Goal: Task Accomplishment & Management: Use online tool/utility

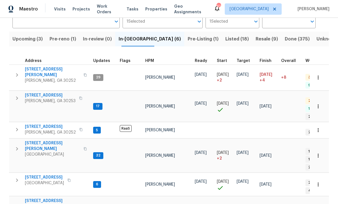
scroll to position [45, 0]
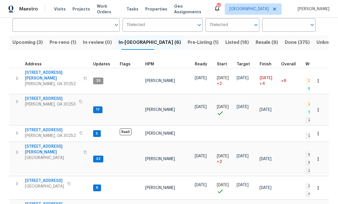
click at [43, 72] on span "[STREET_ADDRESS][PERSON_NAME]" at bounding box center [52, 75] width 55 height 11
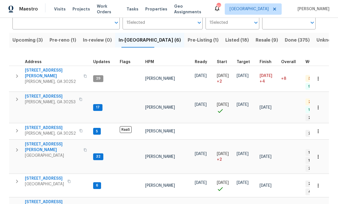
scroll to position [47, 0]
click at [48, 125] on span "260 Pleasant Grove Cir" at bounding box center [50, 128] width 51 height 6
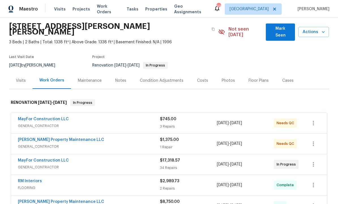
scroll to position [21, 0]
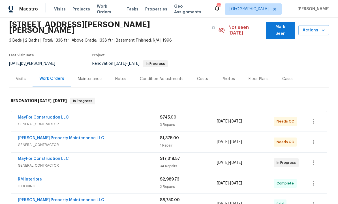
click at [50, 157] on link "MayFor Construction LLC" at bounding box center [43, 159] width 51 height 4
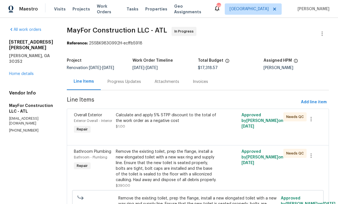
click at [169, 130] on div "Calculate and apply 5% STPP discount to the total of the work order as a negati…" at bounding box center [166, 124] width 105 height 26
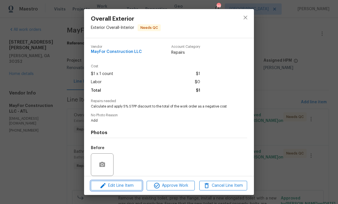
click at [125, 188] on span "Edit Line Item" at bounding box center [117, 185] width 48 height 7
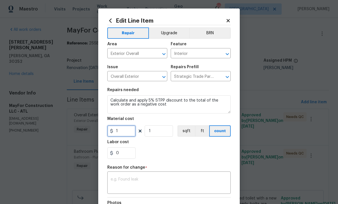
click at [125, 136] on input "1" at bounding box center [121, 130] width 28 height 11
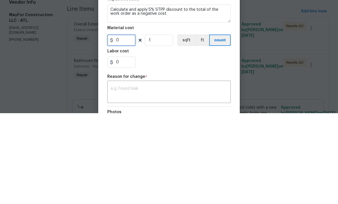
click at [115, 125] on input "0" at bounding box center [121, 130] width 28 height 11
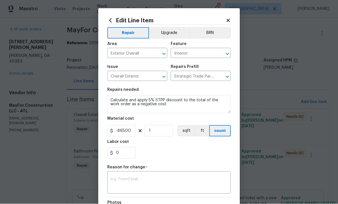
click at [146, 183] on textarea at bounding box center [169, 183] width 117 height 12
type input "-865"
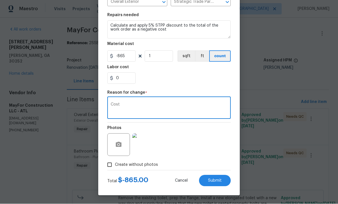
scroll to position [76, 0]
type textarea "Cost"
click at [218, 179] on span "Submit" at bounding box center [215, 181] width 14 height 4
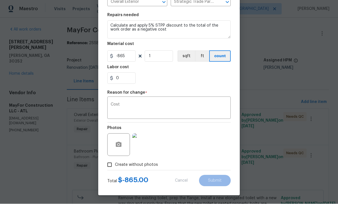
type input "1"
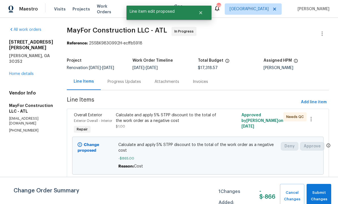
scroll to position [0, 0]
click at [319, 194] on span "Submit Changes" at bounding box center [318, 196] width 19 height 13
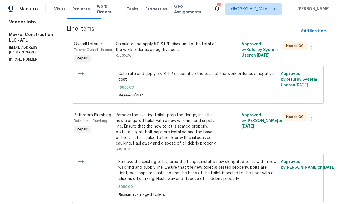
scroll to position [67, 0]
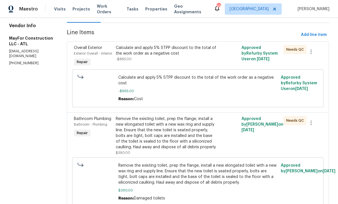
click at [190, 60] on div "Calculate and apply 5% STPP discount to the total of the work order as a negati…" at bounding box center [166, 53] width 101 height 17
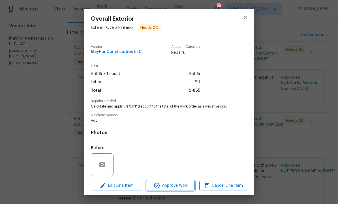
click at [175, 186] on span "Approve Work" at bounding box center [170, 185] width 44 height 7
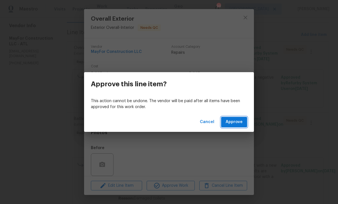
click at [238, 123] on span "Approve" at bounding box center [234, 122] width 17 height 7
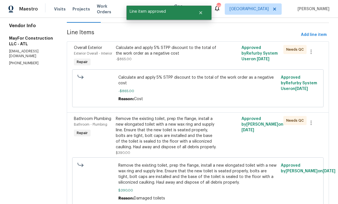
scroll to position [0, 0]
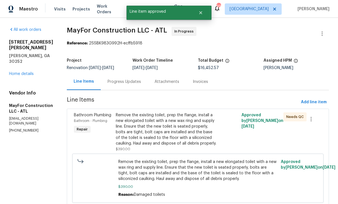
click at [170, 132] on div "Remove the existing toilet, prep the flange, install a new elongated toilet wit…" at bounding box center [166, 129] width 101 height 34
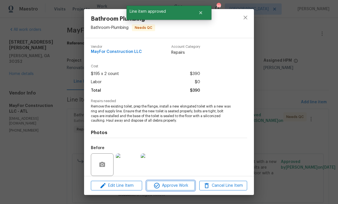
click at [175, 184] on span "Approve Work" at bounding box center [170, 185] width 44 height 7
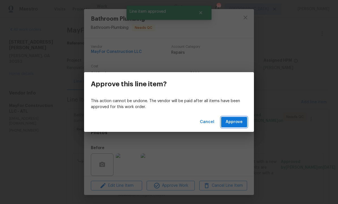
click at [240, 123] on span "Approve" at bounding box center [234, 122] width 17 height 7
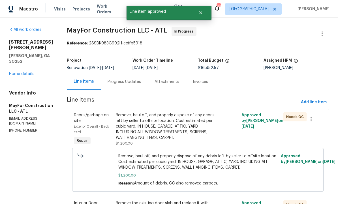
click at [179, 132] on div "Remove, haul off, and properly dispose of any debris left by seller to offsite …" at bounding box center [166, 126] width 101 height 28
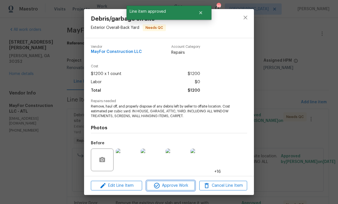
click at [177, 187] on span "Approve Work" at bounding box center [170, 185] width 44 height 7
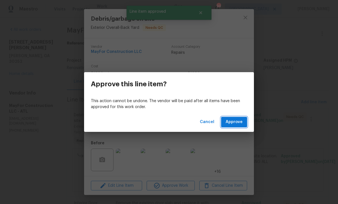
click at [239, 124] on span "Approve" at bounding box center [234, 122] width 17 height 7
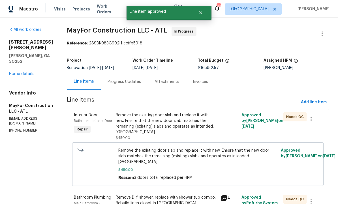
click at [184, 125] on div "Remove the existing door slab and replace it with new. Ensure that the new door…" at bounding box center [166, 123] width 101 height 23
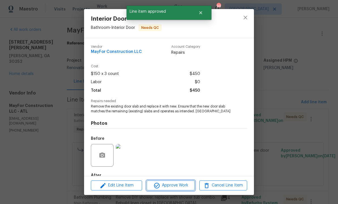
click at [182, 183] on span "Approve Work" at bounding box center [170, 185] width 44 height 7
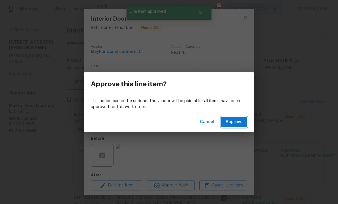
click at [239, 119] on span "Approve" at bounding box center [234, 122] width 17 height 7
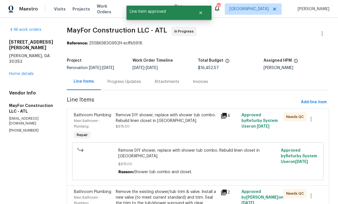
click at [190, 127] on div "Remove DIY shower, replace with shower tub combo. Rebuild linen closet in bath.…" at bounding box center [166, 120] width 101 height 17
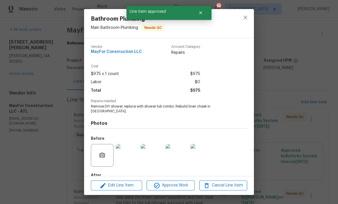
click at [178, 185] on span "Approve Work" at bounding box center [170, 185] width 44 height 7
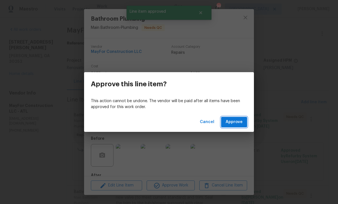
click at [239, 121] on span "Approve" at bounding box center [234, 122] width 17 height 7
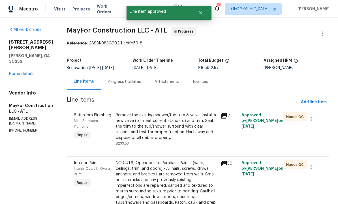
click at [181, 129] on div "Remove the existing shower/tub trim & valve. Install a new valve (to meet curre…" at bounding box center [166, 126] width 101 height 28
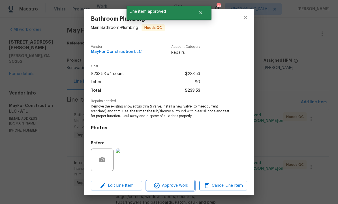
click at [176, 182] on button "Approve Work" at bounding box center [171, 186] width 48 height 10
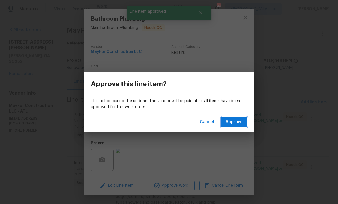
click at [236, 122] on span "Approve" at bounding box center [234, 122] width 17 height 7
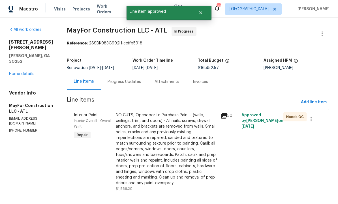
click at [177, 134] on div "NO CUTS, Opendoor to Purchase Paint - (walls, ceilings, trim, and doors) - All …" at bounding box center [166, 149] width 101 height 74
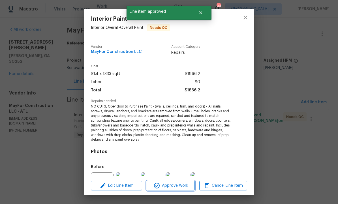
click at [178, 186] on span "Approve Work" at bounding box center [170, 185] width 44 height 7
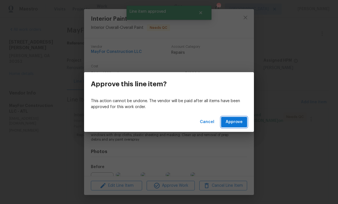
click at [238, 121] on span "Approve" at bounding box center [234, 122] width 17 height 7
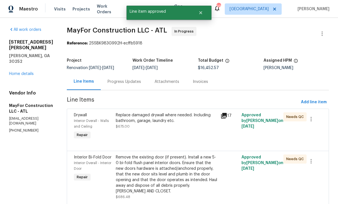
click at [192, 135] on div "Replace damaged drywall where needed. Including bathroom, garage, laundry etc. …" at bounding box center [166, 127] width 105 height 32
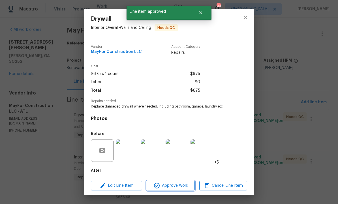
click at [179, 187] on span "Approve Work" at bounding box center [170, 185] width 44 height 7
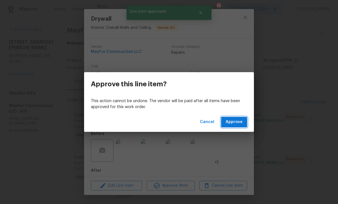
click at [232, 126] on button "Approve" at bounding box center [234, 122] width 26 height 10
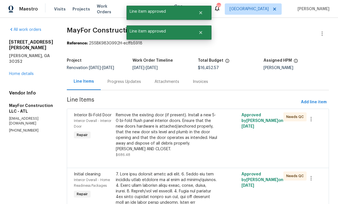
click at [175, 131] on div "Remove the existing door (if present). Install a new 5-0 bi-fold flush panel in…" at bounding box center [166, 132] width 101 height 40
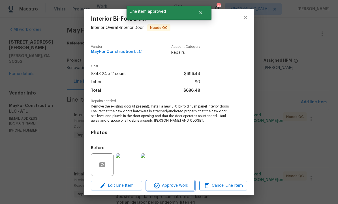
click at [173, 187] on span "Approve Work" at bounding box center [170, 185] width 44 height 7
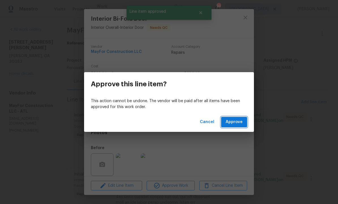
click at [237, 121] on span "Approve" at bounding box center [234, 122] width 17 height 7
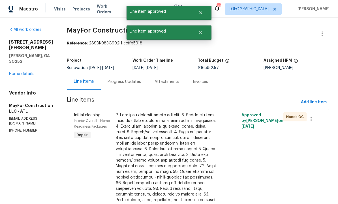
click at [184, 148] on div at bounding box center [166, 188] width 101 height 153
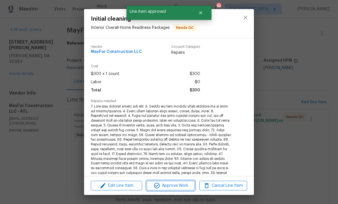
click at [179, 184] on span "Approve Work" at bounding box center [170, 185] width 44 height 7
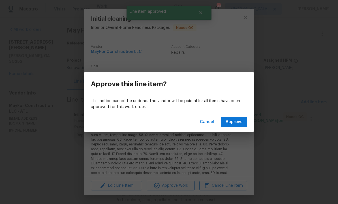
click at [234, 125] on span "Approve" at bounding box center [234, 122] width 17 height 7
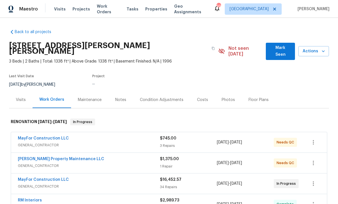
click at [279, 49] on span "Mark Seen" at bounding box center [280, 51] width 20 height 14
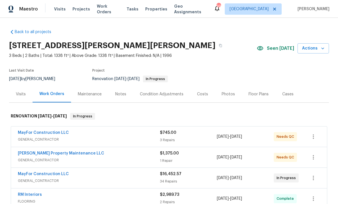
click at [55, 134] on link "MayFor Construction LLC" at bounding box center [43, 133] width 51 height 4
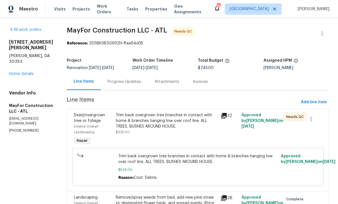
click at [169, 127] on div "Trim back overgrown tree branches in contact with home & branches hanging low o…" at bounding box center [166, 120] width 101 height 17
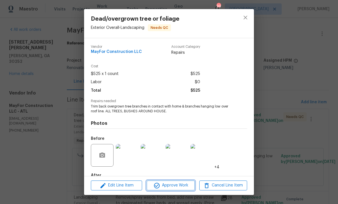
click at [176, 183] on span "Approve Work" at bounding box center [170, 185] width 44 height 7
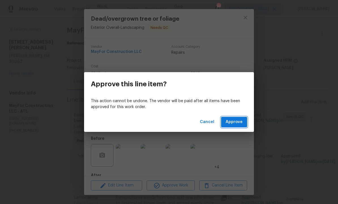
click at [236, 122] on span "Approve" at bounding box center [234, 122] width 17 height 7
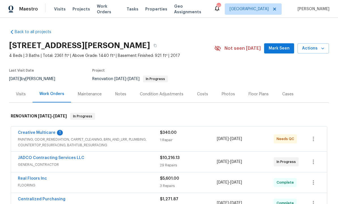
click at [279, 48] on span "Mark Seen" at bounding box center [279, 48] width 21 height 7
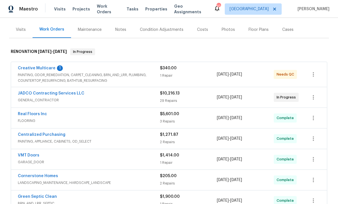
scroll to position [63, 0]
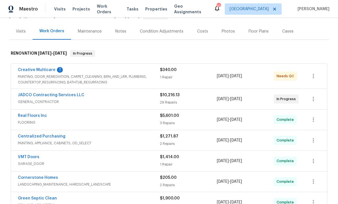
click at [54, 95] on link "JADCO Contracting Services LLC" at bounding box center [51, 95] width 66 height 4
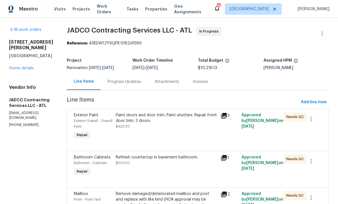
click at [172, 127] on div "Paint doors and door trim. Paint shutters. Repair front door trim. 3 doors. $42…" at bounding box center [166, 120] width 101 height 17
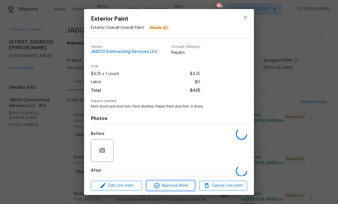
click at [169, 186] on span "Approve Work" at bounding box center [170, 185] width 44 height 7
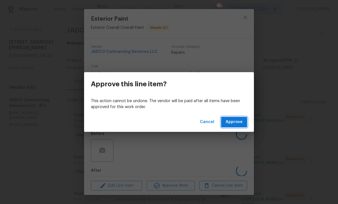
click at [235, 121] on span "Approve" at bounding box center [234, 122] width 17 height 7
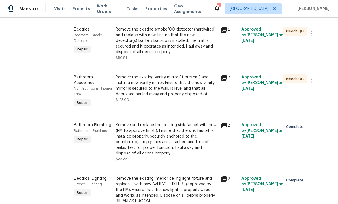
scroll to position [1175, 0]
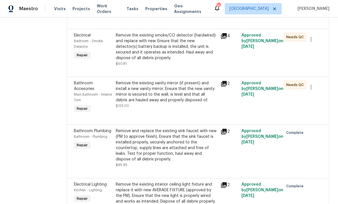
click at [182, 103] on div "Remove the existing vanity mirror (if present) and install a new vanity mirror.…" at bounding box center [166, 92] width 101 height 23
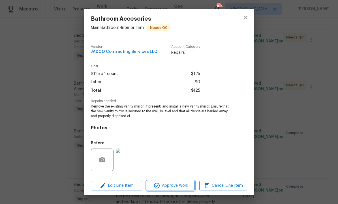
click at [174, 188] on span "Approve Work" at bounding box center [170, 185] width 44 height 7
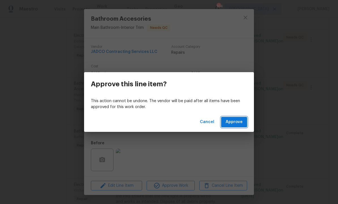
click at [230, 123] on span "Approve" at bounding box center [234, 122] width 17 height 7
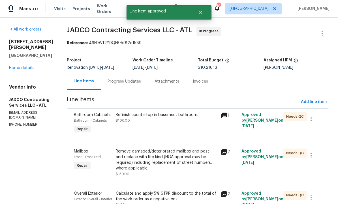
scroll to position [0, 0]
click at [184, 138] on div at bounding box center [198, 138] width 248 height 7
click at [183, 126] on div "Refinish countertop in basement bathroom. $100.00" at bounding box center [166, 124] width 105 height 26
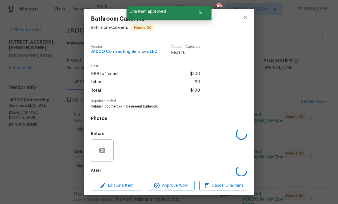
click at [178, 186] on span "Approve Work" at bounding box center [170, 185] width 44 height 7
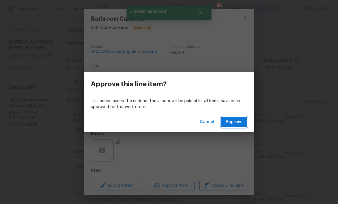
click at [229, 119] on span "Approve" at bounding box center [234, 122] width 17 height 7
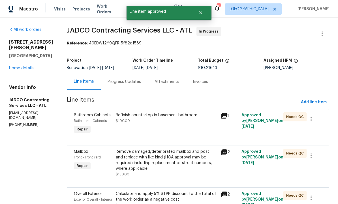
scroll to position [0, 0]
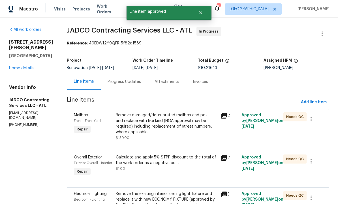
click at [180, 130] on div "Remove damaged/deteriorated mailbox and post and replace with like kind (HOA ap…" at bounding box center [166, 123] width 101 height 23
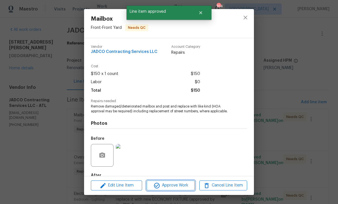
click at [172, 183] on span "Approve Work" at bounding box center [170, 185] width 44 height 7
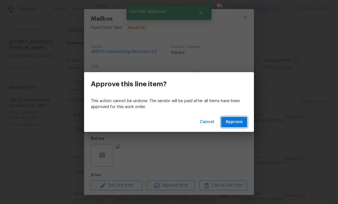
click at [235, 121] on span "Approve" at bounding box center [234, 122] width 17 height 7
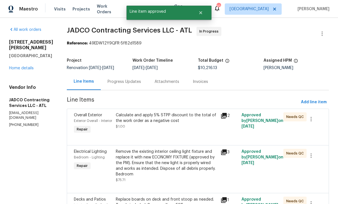
click at [181, 133] on div "Calculate and apply 5% STPP discount to the total of the work order as a negati…" at bounding box center [166, 124] width 105 height 26
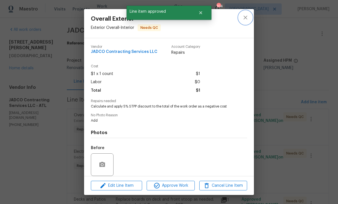
click at [247, 17] on icon "close" at bounding box center [245, 17] width 7 height 7
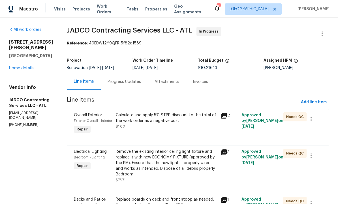
click at [186, 175] on div "Remove the existing interior ceiling light fixture and replace it with new ECON…" at bounding box center [166, 163] width 101 height 28
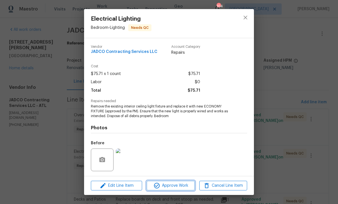
click at [176, 184] on span "Approve Work" at bounding box center [170, 185] width 44 height 7
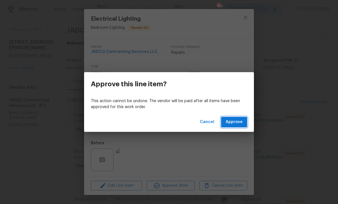
click at [234, 121] on span "Approve" at bounding box center [234, 122] width 17 height 7
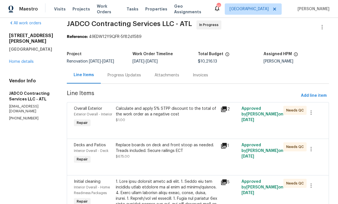
scroll to position [7, 0]
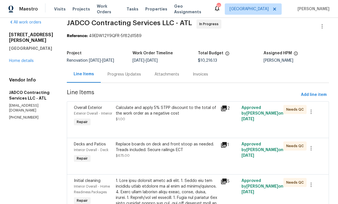
click at [173, 118] on div "Calculate and apply 5% STPP discount to the total of the work order as a negati…" at bounding box center [166, 113] width 101 height 17
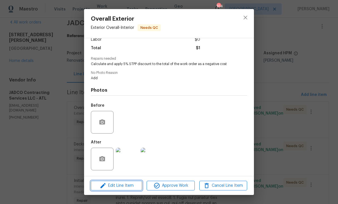
click at [126, 184] on span "Edit Line Item" at bounding box center [117, 185] width 48 height 7
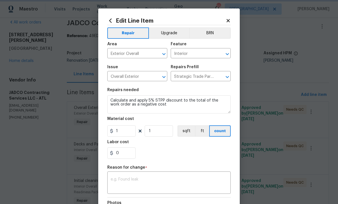
scroll to position [44, 0]
click at [127, 133] on input "1" at bounding box center [121, 130] width 28 height 11
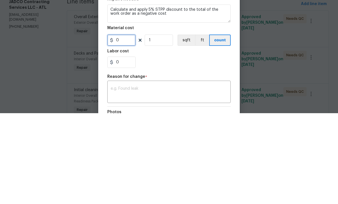
click at [116, 125] on input "0" at bounding box center [121, 130] width 28 height 11
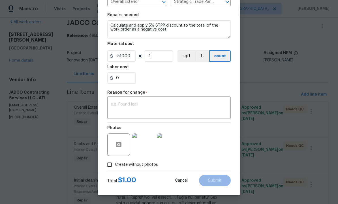
scroll to position [76, 0]
click at [145, 108] on textarea at bounding box center [169, 109] width 117 height 12
type input "-510"
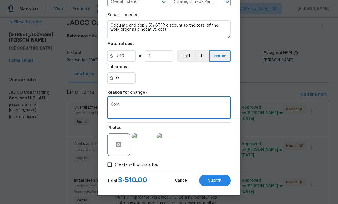
type textarea "Cost"
click at [214, 181] on span "Submit" at bounding box center [215, 181] width 14 height 4
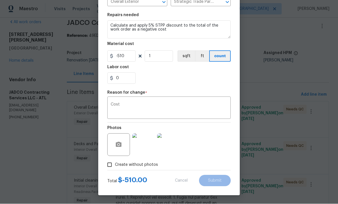
type input "1"
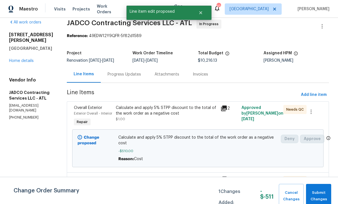
scroll to position [0, 0]
click at [319, 195] on span "Submit Changes" at bounding box center [319, 196] width 20 height 13
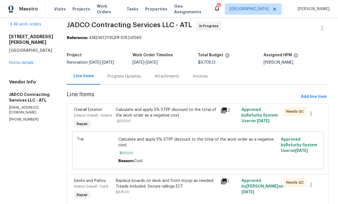
scroll to position [15, 0]
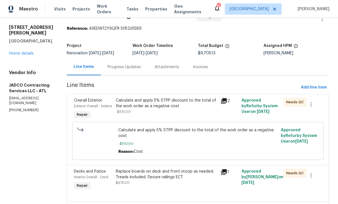
click at [177, 114] on div "Calculate and apply 5% STPP discount to the total of the work order as a negati…" at bounding box center [166, 106] width 101 height 17
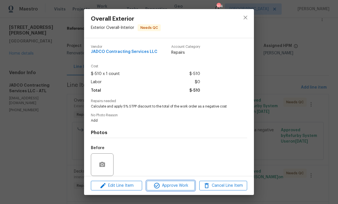
click at [175, 189] on span "Approve Work" at bounding box center [170, 185] width 44 height 7
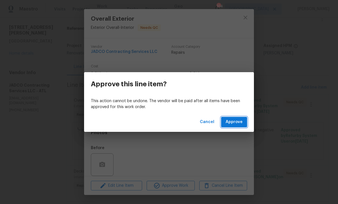
click at [236, 121] on span "Approve" at bounding box center [234, 122] width 17 height 7
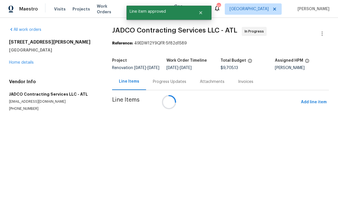
scroll to position [0, 0]
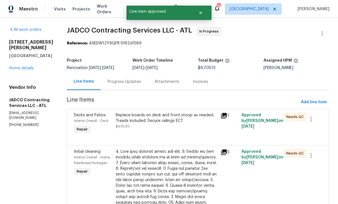
click at [174, 127] on div "Replace boards on deck and front stoop as needed. Treads included. Secure raili…" at bounding box center [166, 120] width 101 height 17
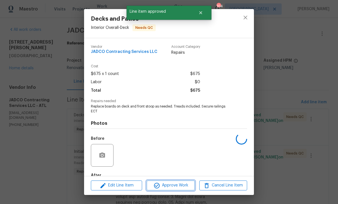
click at [175, 187] on span "Approve Work" at bounding box center [170, 185] width 44 height 7
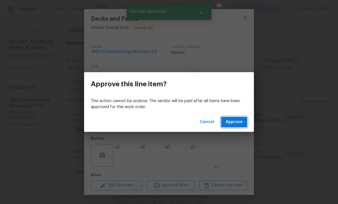
click at [236, 122] on span "Approve" at bounding box center [234, 122] width 17 height 7
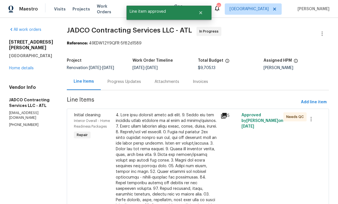
click at [172, 145] on div at bounding box center [166, 188] width 101 height 153
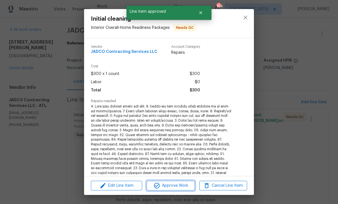
click at [176, 186] on span "Approve Work" at bounding box center [170, 185] width 44 height 7
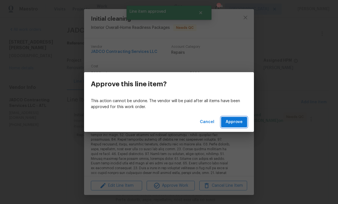
click at [234, 122] on span "Approve" at bounding box center [234, 122] width 17 height 7
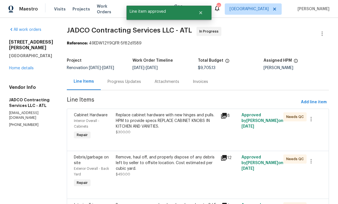
click at [187, 138] on div "Replace cabinet hardware with new hinges and pulls. HPM to provide specs REPLAC…" at bounding box center [166, 127] width 105 height 32
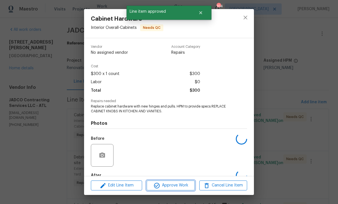
click at [183, 186] on span "Approve Work" at bounding box center [170, 185] width 44 height 7
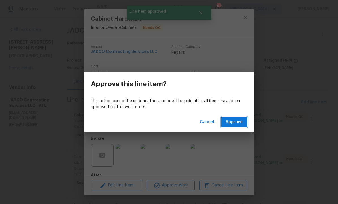
click at [233, 119] on span "Approve" at bounding box center [234, 122] width 17 height 7
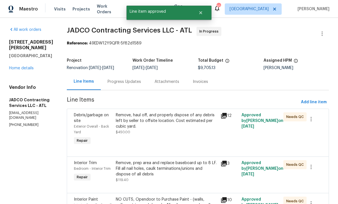
click at [182, 130] on div "Remove, haul off, and properly dispose of any debris left by seller to offsite …" at bounding box center [166, 123] width 101 height 23
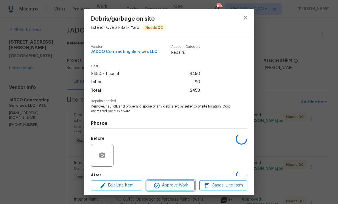
click at [180, 187] on span "Approve Work" at bounding box center [170, 185] width 44 height 7
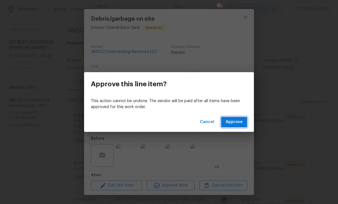
click at [238, 121] on span "Approve" at bounding box center [234, 122] width 17 height 7
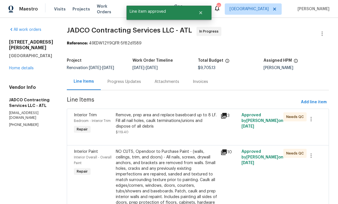
click at [177, 130] on div "Remove, prep area and replace baseboard up to 8 LF. Fill all nail holes, caulk …" at bounding box center [166, 123] width 101 height 23
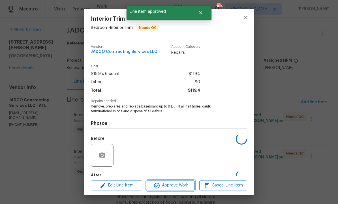
click at [181, 185] on span "Approve Work" at bounding box center [170, 185] width 44 height 7
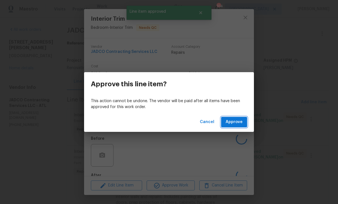
click at [233, 121] on span "Approve" at bounding box center [234, 122] width 17 height 7
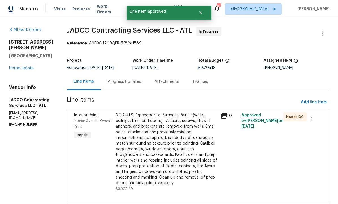
click at [178, 138] on div "NO CUTS, Opendoor to Purchase Paint - (walls, ceilings, trim, and doors) - All …" at bounding box center [166, 149] width 101 height 74
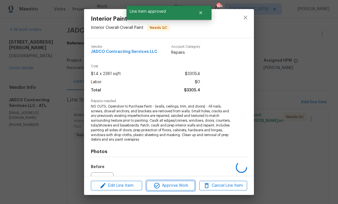
click at [178, 187] on span "Approve Work" at bounding box center [170, 185] width 44 height 7
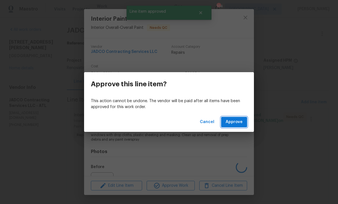
click at [235, 120] on span "Approve" at bounding box center [234, 122] width 17 height 7
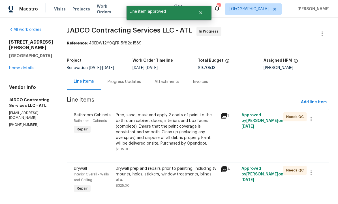
click at [187, 142] on div "Prep, sand, mask and apply 2 coats of paint to the bathroom cabinet doors, inte…" at bounding box center [166, 129] width 101 height 34
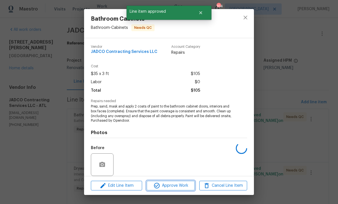
click at [179, 183] on span "Approve Work" at bounding box center [170, 185] width 44 height 7
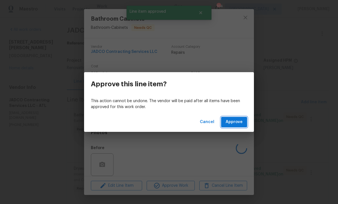
click at [237, 120] on span "Approve" at bounding box center [234, 122] width 17 height 7
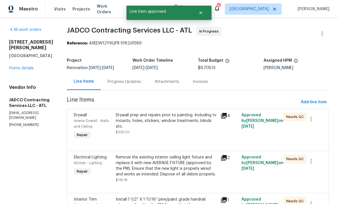
click at [180, 141] on div "Drywall prep and repairs prior to painting. Including tv mounts, holes, sticker…" at bounding box center [166, 127] width 105 height 32
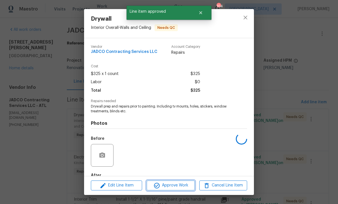
click at [175, 186] on span "Approve Work" at bounding box center [170, 185] width 44 height 7
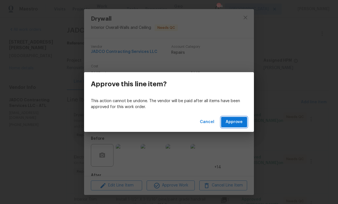
click at [237, 119] on span "Approve" at bounding box center [234, 122] width 17 height 7
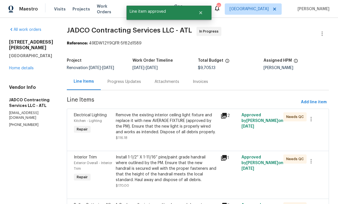
click at [174, 135] on div "Remove the existing interior ceiling light fixture and replace it with new AVER…" at bounding box center [166, 123] width 101 height 23
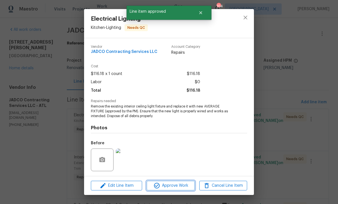
click at [171, 182] on span "Approve Work" at bounding box center [170, 185] width 44 height 7
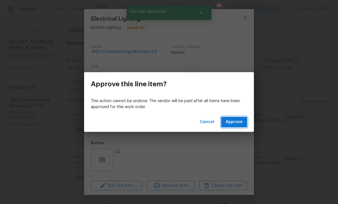
click at [235, 122] on span "Approve" at bounding box center [234, 122] width 17 height 7
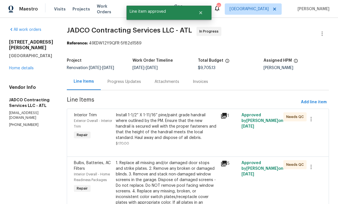
click at [178, 134] on div "Install 1-1/2” X 1-11/16” pine/paint grade handrail where outlined by the PM. E…" at bounding box center [166, 126] width 101 height 28
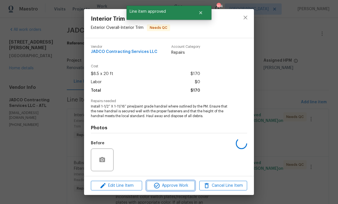
click at [174, 185] on span "Approve Work" at bounding box center [170, 185] width 44 height 7
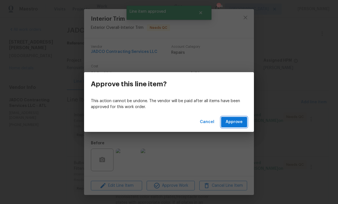
click at [237, 123] on span "Approve" at bounding box center [234, 122] width 17 height 7
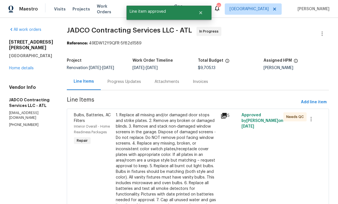
click at [177, 148] on div "1. Replace all missing and/or damaged door stops and strike plates. 2. Remove a…" at bounding box center [166, 166] width 101 height 108
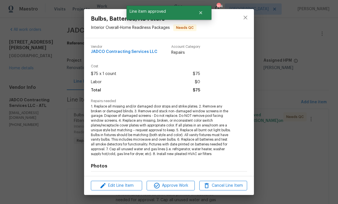
click at [175, 186] on span "Approve Work" at bounding box center [170, 185] width 44 height 7
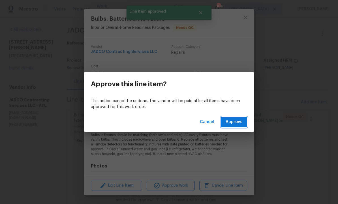
click at [236, 123] on span "Approve" at bounding box center [234, 122] width 17 height 7
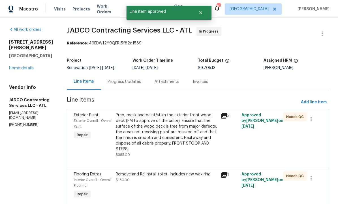
click at [186, 141] on div "Prep, mask and paint/stain the exterior front wood deck (PM to approve of the c…" at bounding box center [166, 132] width 101 height 40
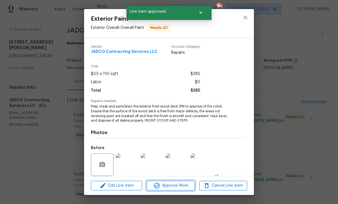
click at [177, 185] on span "Approve Work" at bounding box center [170, 185] width 44 height 7
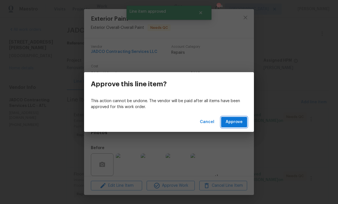
click at [236, 121] on span "Approve" at bounding box center [234, 122] width 17 height 7
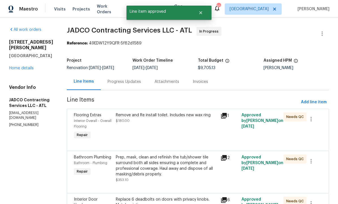
click at [183, 132] on div "Remove and Re install toilet. Includes new wax ring $180.00" at bounding box center [166, 127] width 105 height 32
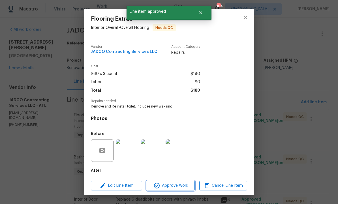
click at [177, 188] on span "Approve Work" at bounding box center [170, 185] width 44 height 7
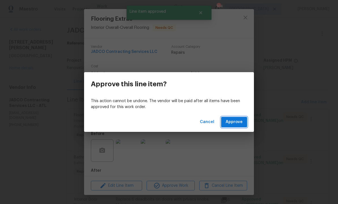
click at [237, 123] on span "Approve" at bounding box center [234, 122] width 17 height 7
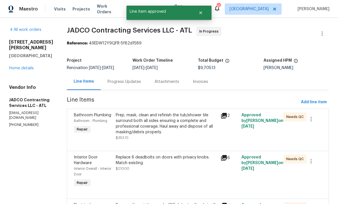
click at [178, 137] on div "Prep, mask, clean and refinish the tub/shower tile surround both all sides ensu…" at bounding box center [166, 126] width 101 height 28
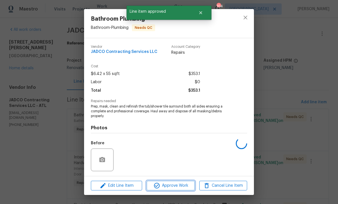
click at [177, 182] on button "Approve Work" at bounding box center [171, 186] width 48 height 10
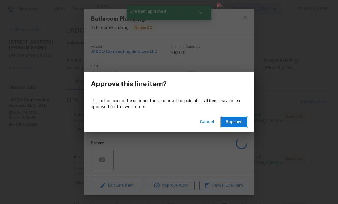
click at [236, 124] on span "Approve" at bounding box center [234, 122] width 17 height 7
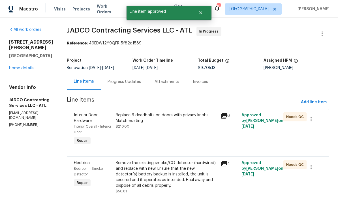
click at [181, 139] on div "Replace 6 deadbolts on doors with privacy knobs. Match existing $210.00" at bounding box center [166, 129] width 105 height 37
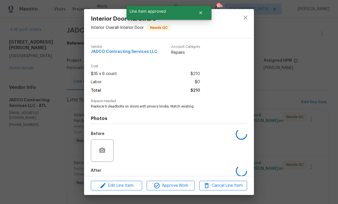
click at [181, 187] on span "Approve Work" at bounding box center [170, 185] width 44 height 7
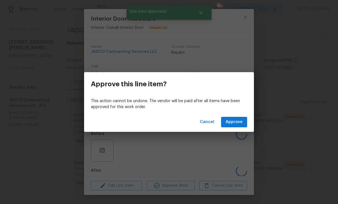
click at [237, 121] on span "Approve" at bounding box center [234, 122] width 17 height 7
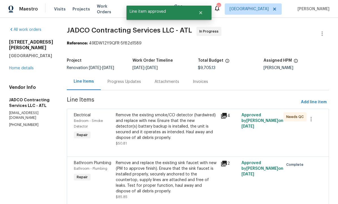
click at [181, 133] on div "Remove the existing smoke/CO detector (hardwired) and replace with new. Ensure …" at bounding box center [166, 126] width 101 height 28
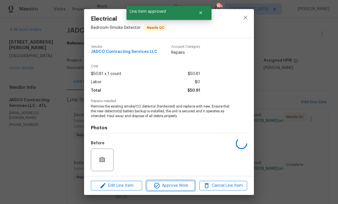
click at [176, 187] on span "Approve Work" at bounding box center [170, 185] width 44 height 7
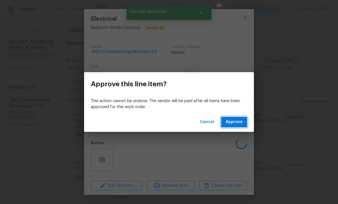
click at [236, 121] on span "Approve" at bounding box center [234, 122] width 17 height 7
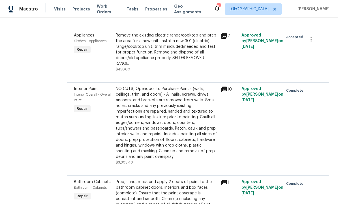
scroll to position [905, 0]
click at [180, 67] on div "Remove the existing electric range/cooktop and prep the area for a new unit. In…" at bounding box center [166, 50] width 101 height 34
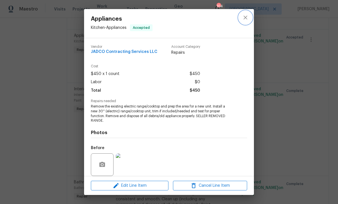
click at [247, 17] on icon "close" at bounding box center [245, 17] width 7 height 7
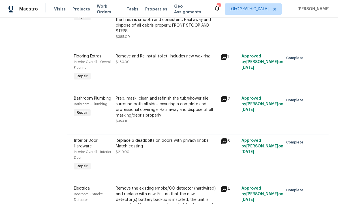
scroll to position [1403, 0]
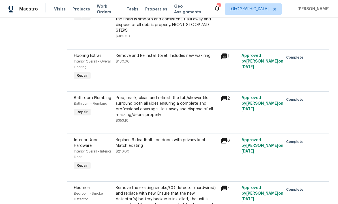
click at [162, 64] on div "Remove and Re install toilet. Includes new wax ring $180.00" at bounding box center [166, 58] width 101 height 11
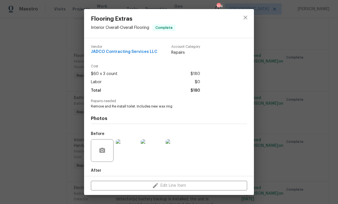
scroll to position [0, 0]
click at [248, 18] on icon "close" at bounding box center [245, 17] width 7 height 7
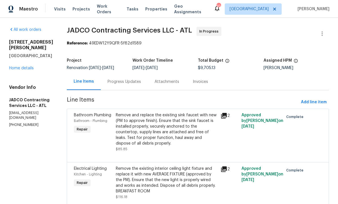
click at [141, 81] on div "Progress Updates" at bounding box center [124, 82] width 33 height 6
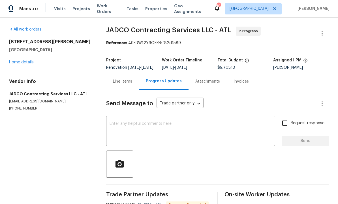
click at [130, 73] on div "Line Items" at bounding box center [122, 81] width 33 height 17
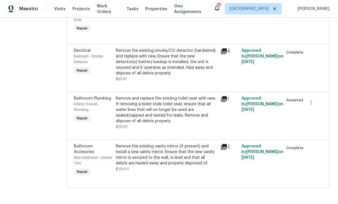
scroll to position [1548, 0]
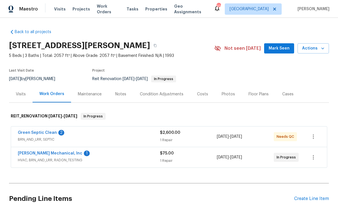
click at [278, 46] on span "Mark Seen" at bounding box center [279, 48] width 21 height 7
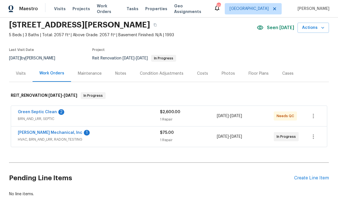
scroll to position [20, 0]
click at [120, 71] on div "Notes" at bounding box center [120, 74] width 11 height 6
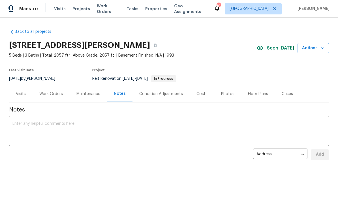
click at [22, 94] on div "Visits" at bounding box center [21, 94] width 10 height 6
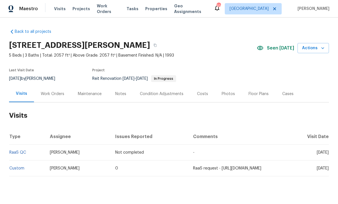
scroll to position [11, 0]
